Goal: Task Accomplishment & Management: Manage account settings

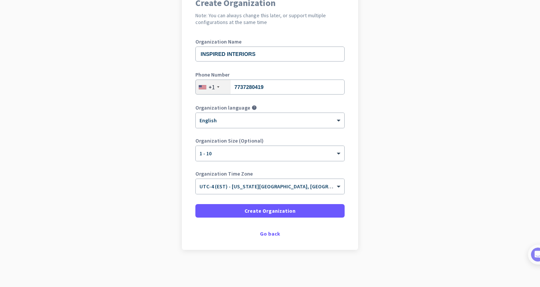
scroll to position [76, 0]
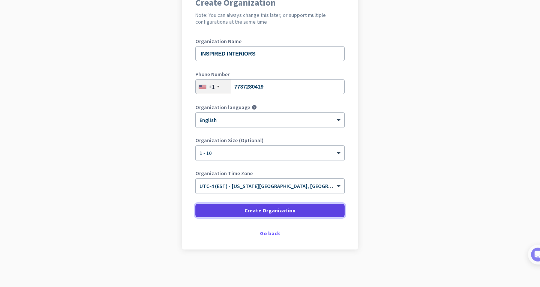
click at [284, 210] on span "Create Organization" at bounding box center [269, 210] width 51 height 7
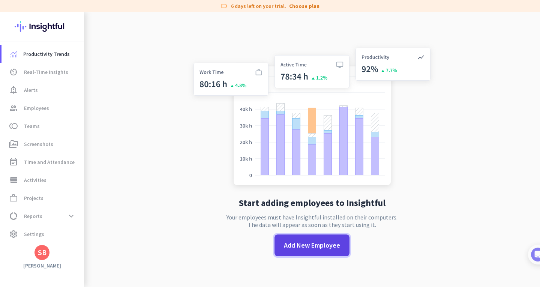
click at [323, 247] on span "Add New Employee" at bounding box center [312, 245] width 56 height 10
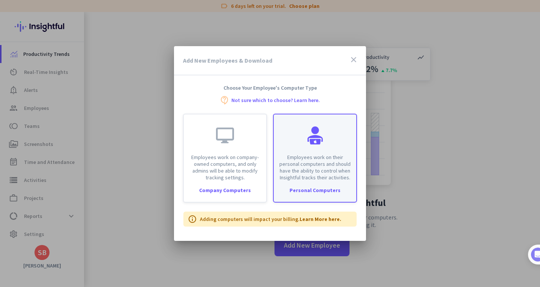
click at [297, 168] on p "Employees work on their personal computers and should have the ability to contr…" at bounding box center [314, 167] width 73 height 27
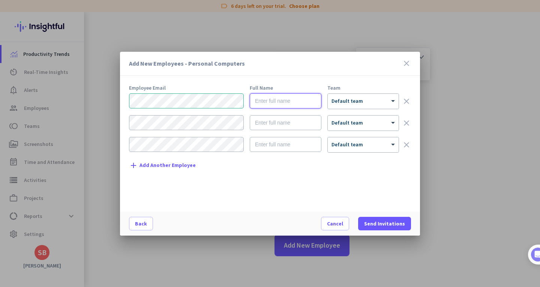
click at [257, 100] on input "text" at bounding box center [286, 100] width 72 height 15
type input "[PERSON_NAME]"
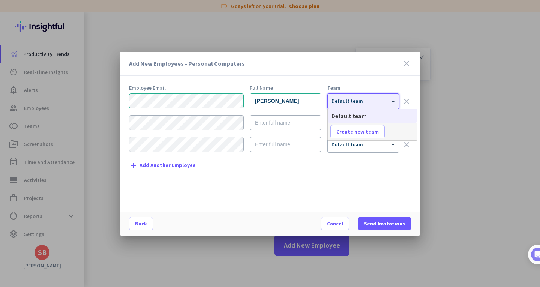
click at [372, 97] on div at bounding box center [363, 99] width 71 height 6
click at [370, 130] on span "Create new team" at bounding box center [357, 131] width 42 height 7
click at [377, 131] on input "text" at bounding box center [357, 131] width 55 height 13
type input "Inspired Interiors"
click at [404, 132] on span "Save" at bounding box center [403, 131] width 12 height 7
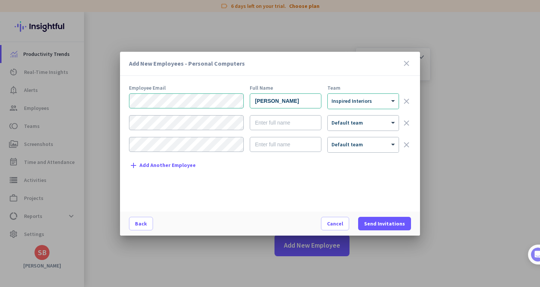
click at [289, 206] on mat-dialog-content "Employee Email Full Name Team [PERSON_NAME] × Inspired Interiors clear × Defaul…" at bounding box center [270, 148] width 300 height 126
click at [310, 186] on div "Employee Email Full Name Team [PERSON_NAME] × Inspired Interiors clear × Defaul…" at bounding box center [273, 144] width 288 height 119
click at [269, 100] on input "[PERSON_NAME]" at bounding box center [286, 100] width 72 height 15
paste input "[PERSON_NAME]"
type input "[PERSON_NAME]"
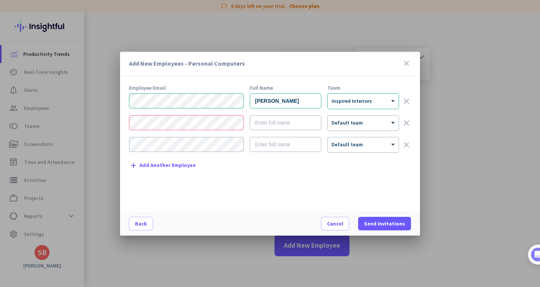
click at [309, 74] on div "Add New Employees - Personal Computers close" at bounding box center [270, 64] width 300 height 24
click at [395, 219] on span at bounding box center [384, 223] width 53 height 18
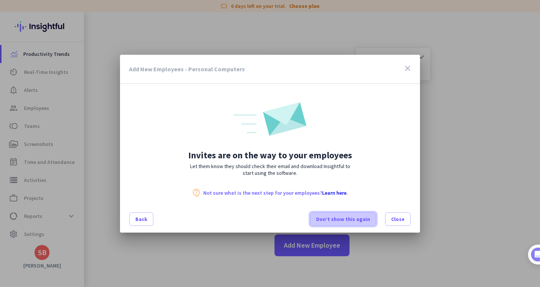
click at [370, 222] on span "Don’t show this again" at bounding box center [343, 218] width 54 height 7
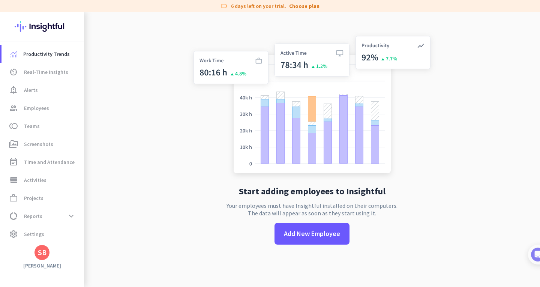
scroll to position [12, 0]
click at [32, 128] on span "Teams" at bounding box center [32, 125] width 16 height 9
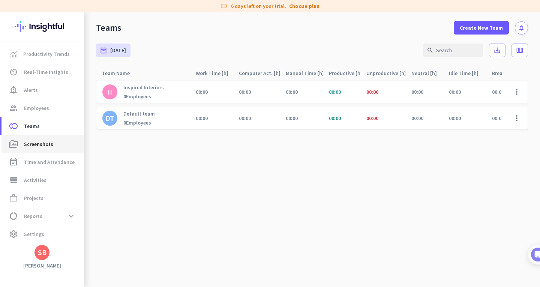
click at [44, 146] on span "Screenshots" at bounding box center [38, 143] width 29 height 9
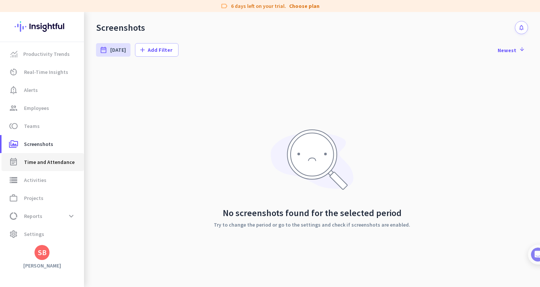
click at [48, 163] on span "Time and Attendance" at bounding box center [49, 161] width 51 height 9
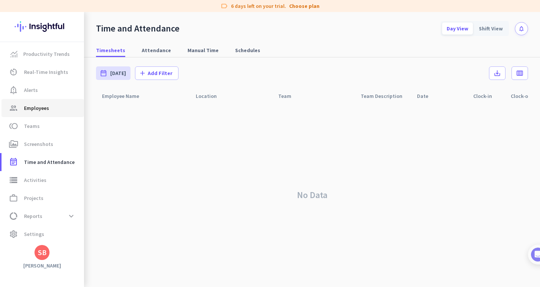
click at [24, 107] on span "Employees" at bounding box center [36, 107] width 25 height 9
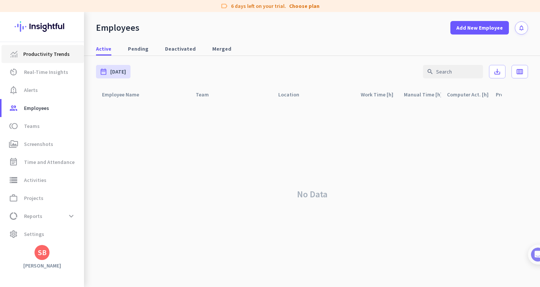
click at [41, 58] on span "Productivity Trends" at bounding box center [46, 53] width 46 height 9
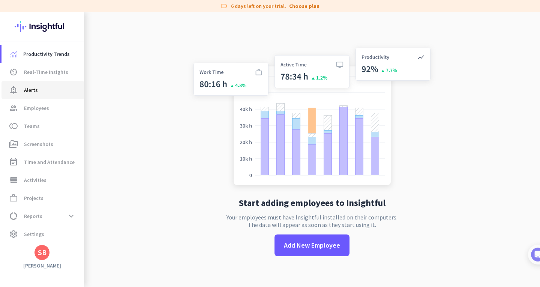
click at [42, 82] on link "notification_important Alerts" at bounding box center [42, 90] width 82 height 18
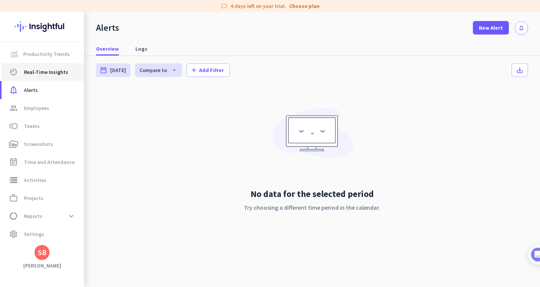
click at [42, 74] on span "Real-Time Insights" at bounding box center [46, 71] width 44 height 9
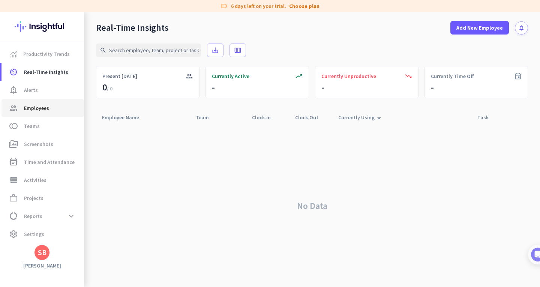
click at [40, 110] on span "Employees" at bounding box center [36, 107] width 25 height 9
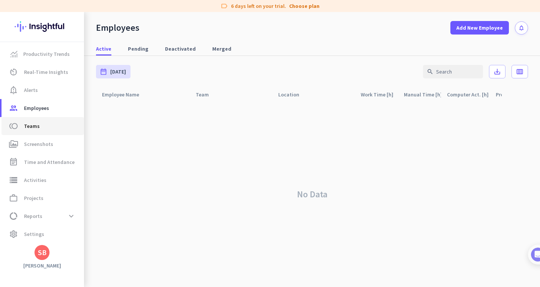
click at [36, 128] on span "Teams" at bounding box center [32, 125] width 16 height 9
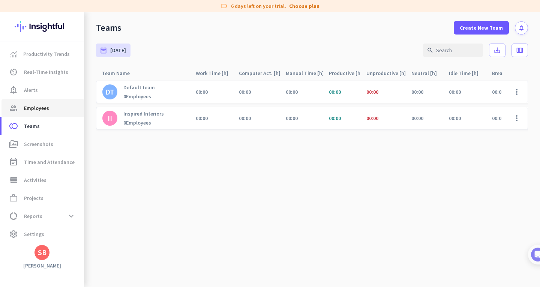
click at [37, 112] on span "Employees" at bounding box center [36, 107] width 25 height 9
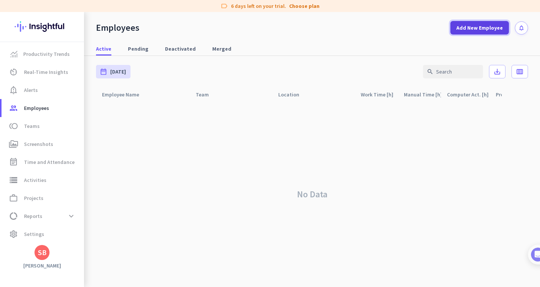
click at [492, 27] on span "Add New Employee" at bounding box center [479, 27] width 46 height 7
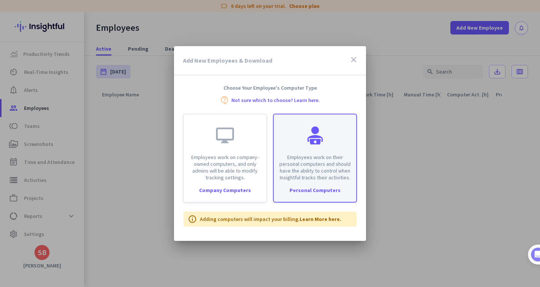
click at [311, 171] on p "Employees work on their personal computers and should have the ability to contr…" at bounding box center [314, 167] width 73 height 27
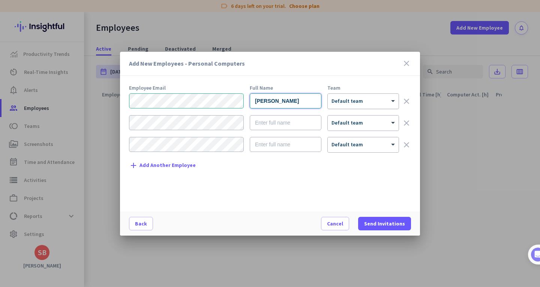
type input "[PERSON_NAME]"
click at [349, 98] on div at bounding box center [363, 99] width 71 height 6
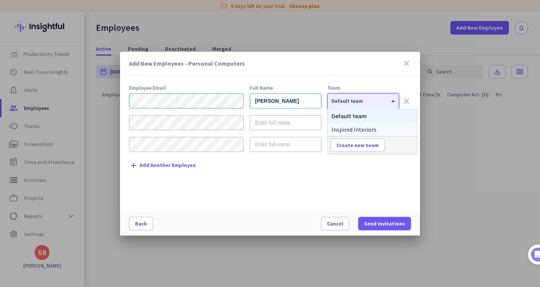
click at [352, 131] on span "Inspired Interiors" at bounding box center [353, 129] width 45 height 7
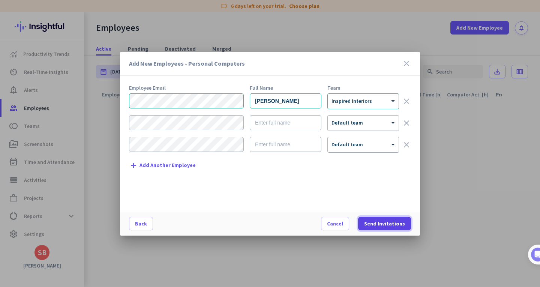
click at [378, 225] on span "Send Invitations" at bounding box center [384, 223] width 41 height 7
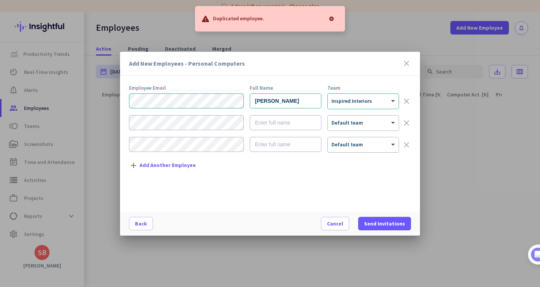
click at [334, 17] on div at bounding box center [331, 18] width 15 height 15
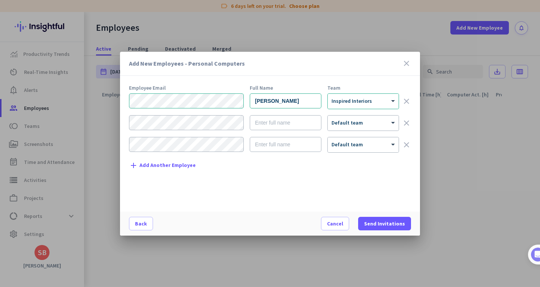
click at [407, 59] on icon "close" at bounding box center [406, 63] width 9 height 9
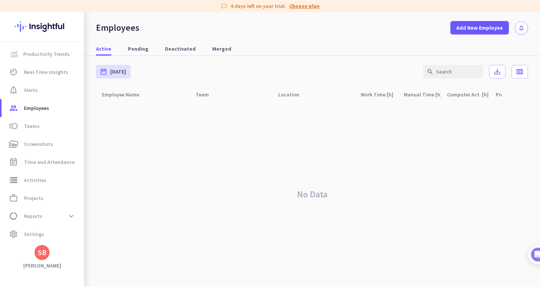
click at [316, 7] on link "Choose plan" at bounding box center [304, 5] width 30 height 7
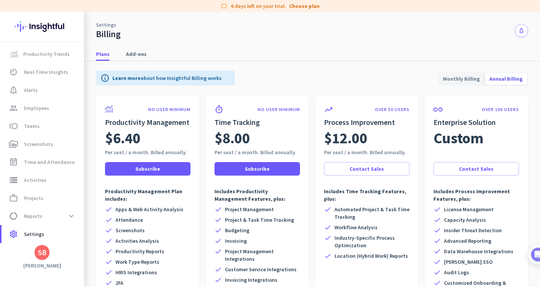
click at [476, 79] on span "Monthly Billing" at bounding box center [461, 79] width 46 height 18
click at [515, 74] on span "Annual Billing" at bounding box center [506, 79] width 42 height 18
click at [472, 78] on span "Monthly Billing" at bounding box center [461, 79] width 46 height 18
click at [340, 58] on div "Plans Add-ons" at bounding box center [312, 54] width 456 height 14
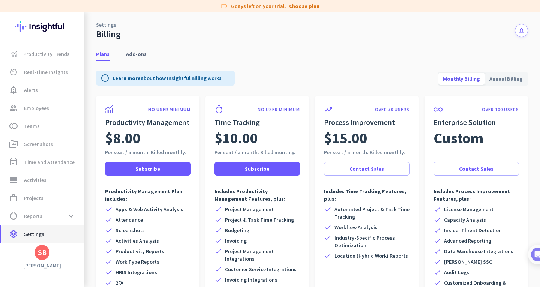
click at [41, 230] on span "Settings" at bounding box center [34, 233] width 20 height 9
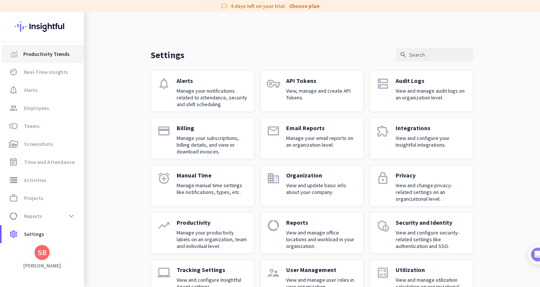
click at [28, 54] on span "Productivity Trends" at bounding box center [46, 53] width 46 height 9
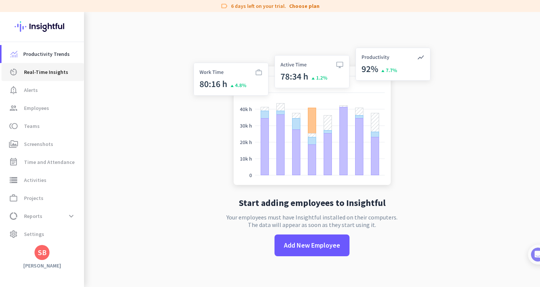
click at [26, 72] on span "Real-Time Insights" at bounding box center [46, 71] width 44 height 9
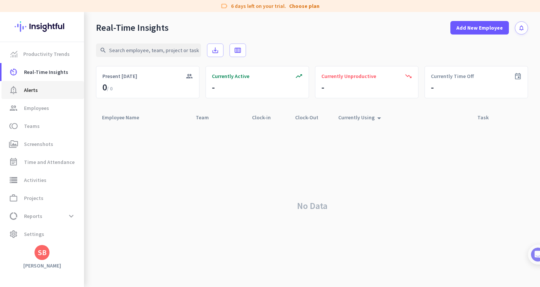
click at [28, 86] on span "Alerts" at bounding box center [31, 89] width 14 height 9
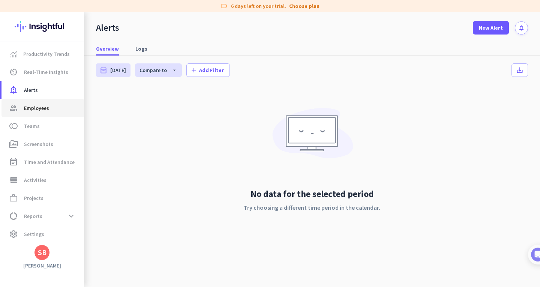
click at [30, 109] on span "Employees" at bounding box center [36, 107] width 25 height 9
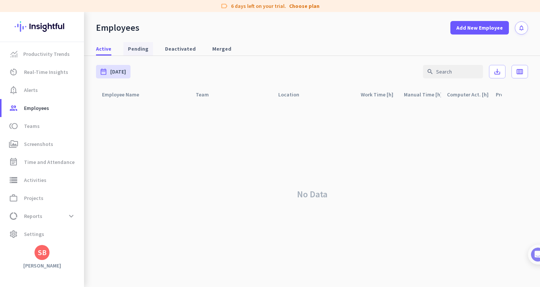
click at [139, 48] on span "Pending" at bounding box center [138, 48] width 21 height 7
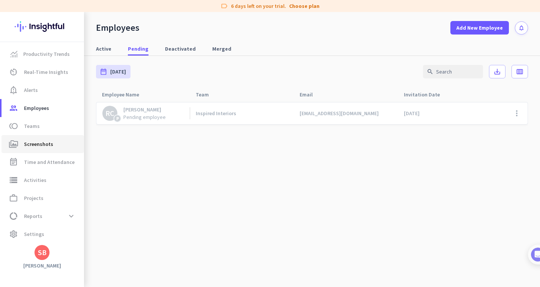
scroll to position [1, 0]
